Goal: Information Seeking & Learning: Learn about a topic

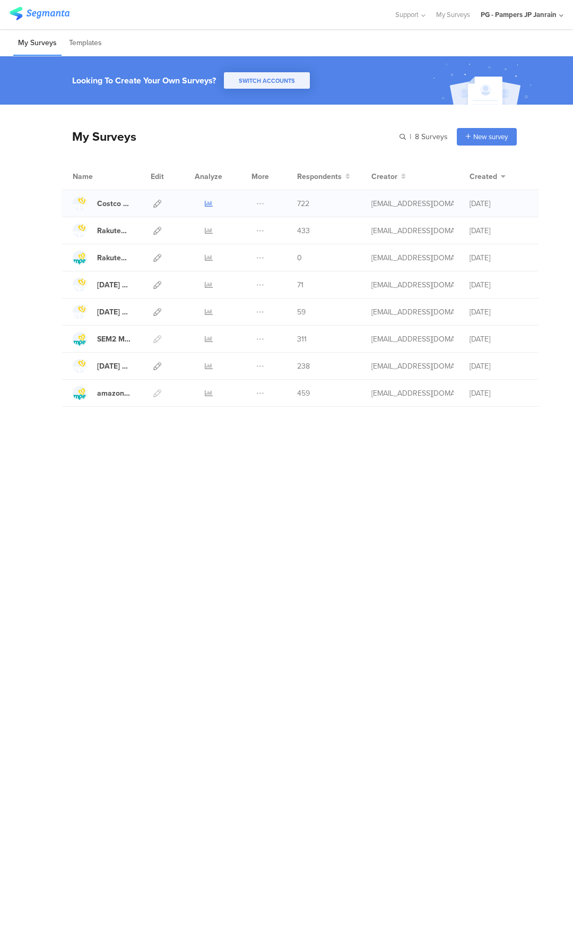
click at [212, 205] on icon at bounding box center [209, 204] width 8 height 8
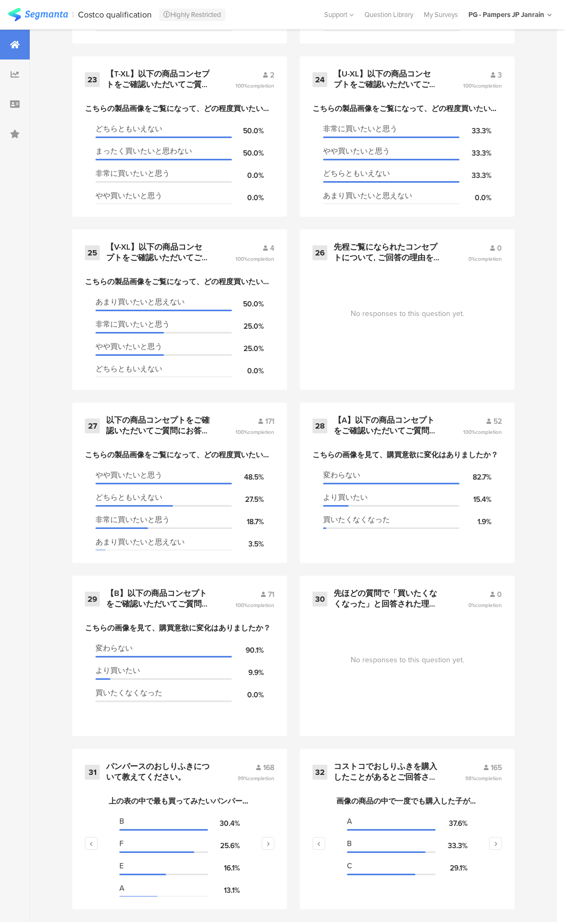
scroll to position [2390, 0]
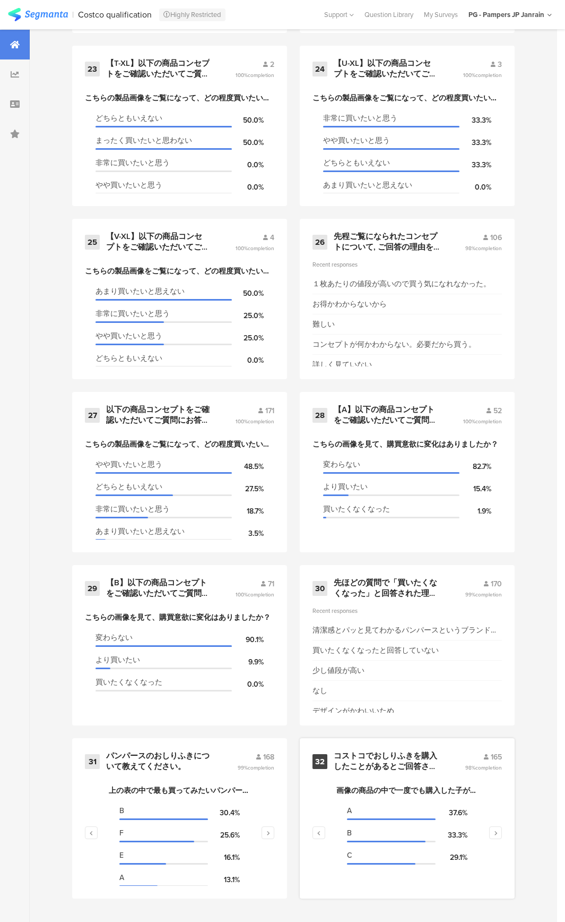
click at [421, 757] on div "コストコでおしりふきを購入したことがあるとご回答された方へ質問します." at bounding box center [387, 761] width 106 height 21
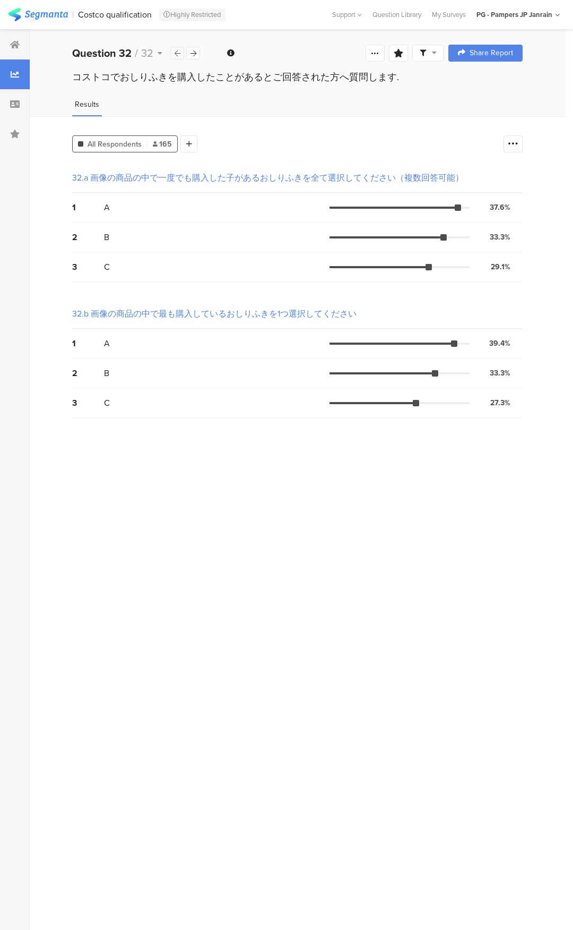
click at [179, 55] on icon at bounding box center [178, 53] width 6 height 7
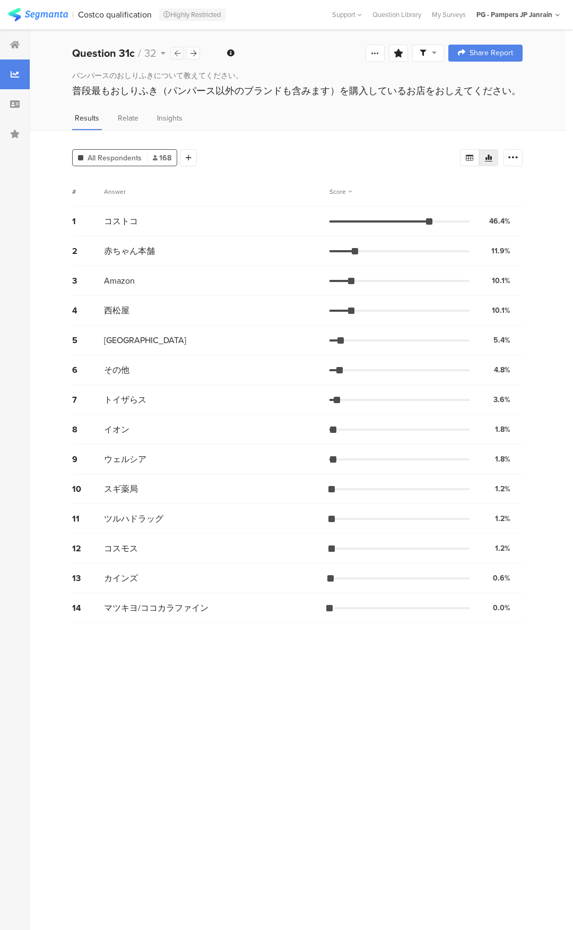
click at [178, 54] on icon at bounding box center [178, 53] width 6 height 7
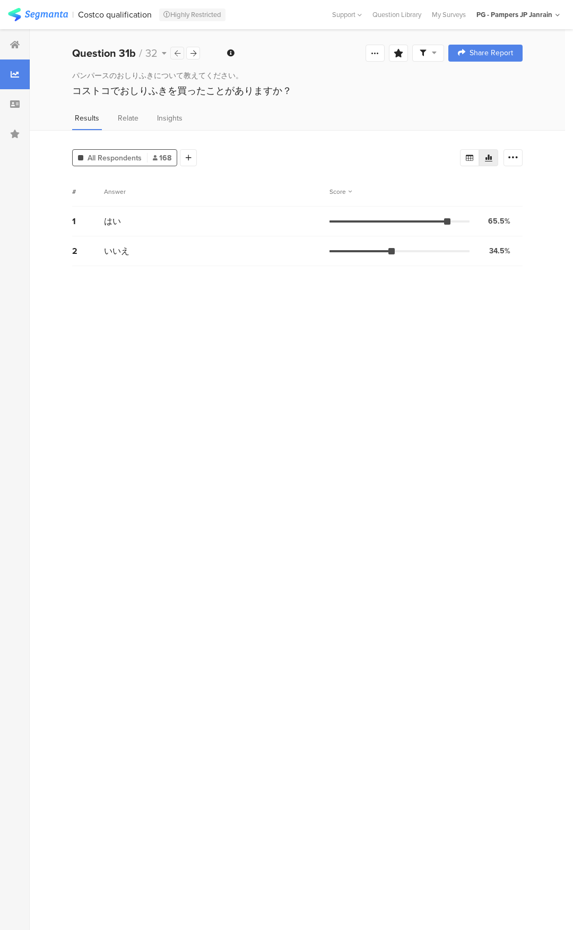
click at [178, 54] on icon at bounding box center [178, 53] width 6 height 7
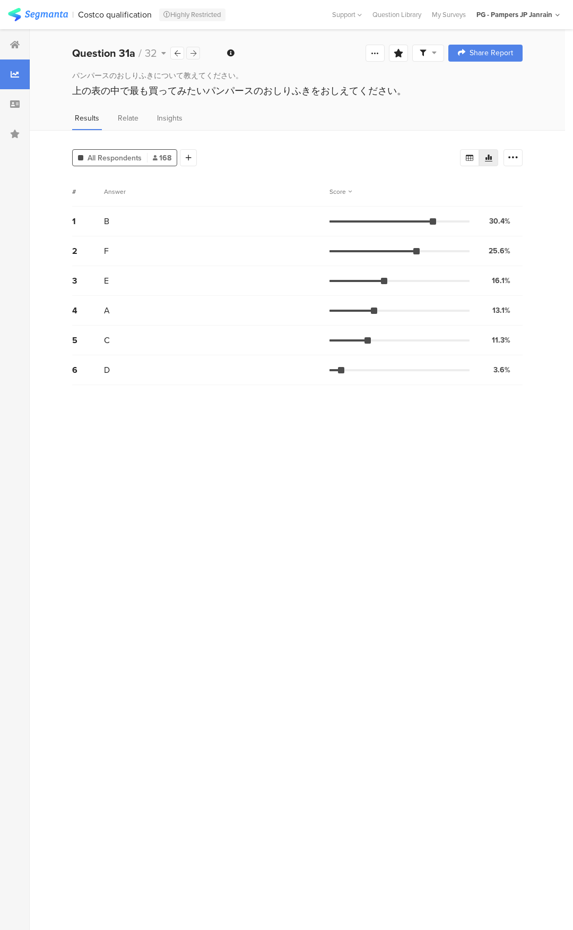
click at [188, 52] on div at bounding box center [193, 53] width 14 height 13
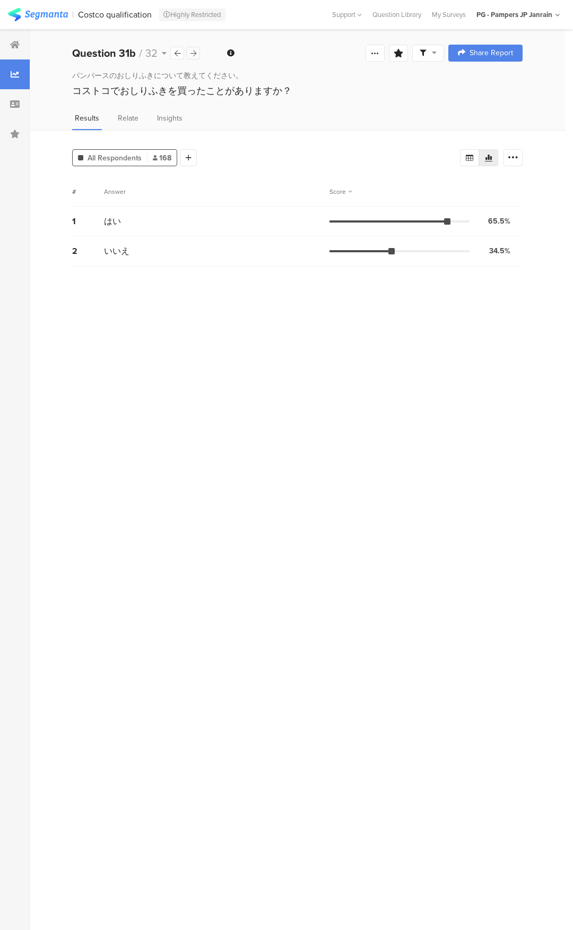
click at [190, 54] on div at bounding box center [193, 53] width 14 height 13
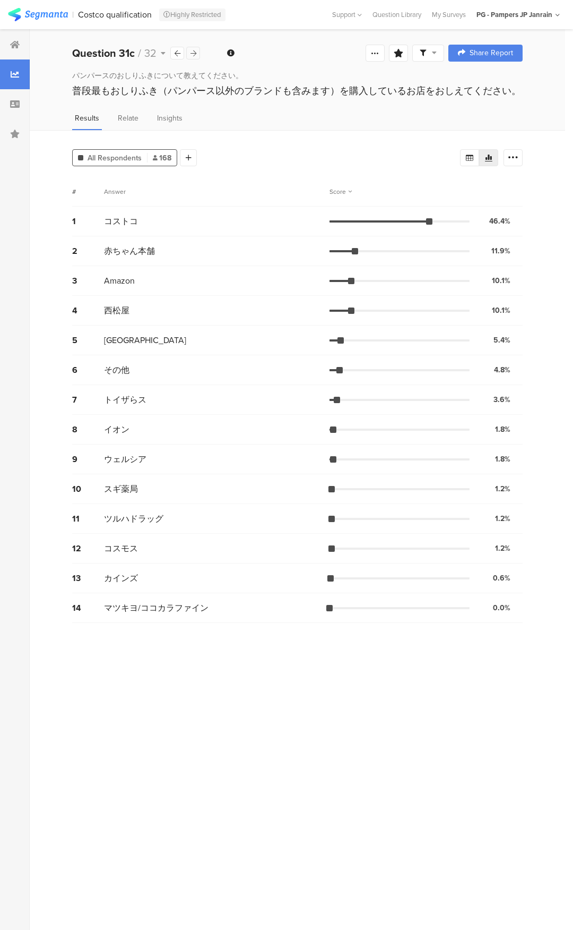
click at [190, 54] on div at bounding box center [193, 53] width 14 height 13
